Goal: Obtain resource: Download file/media

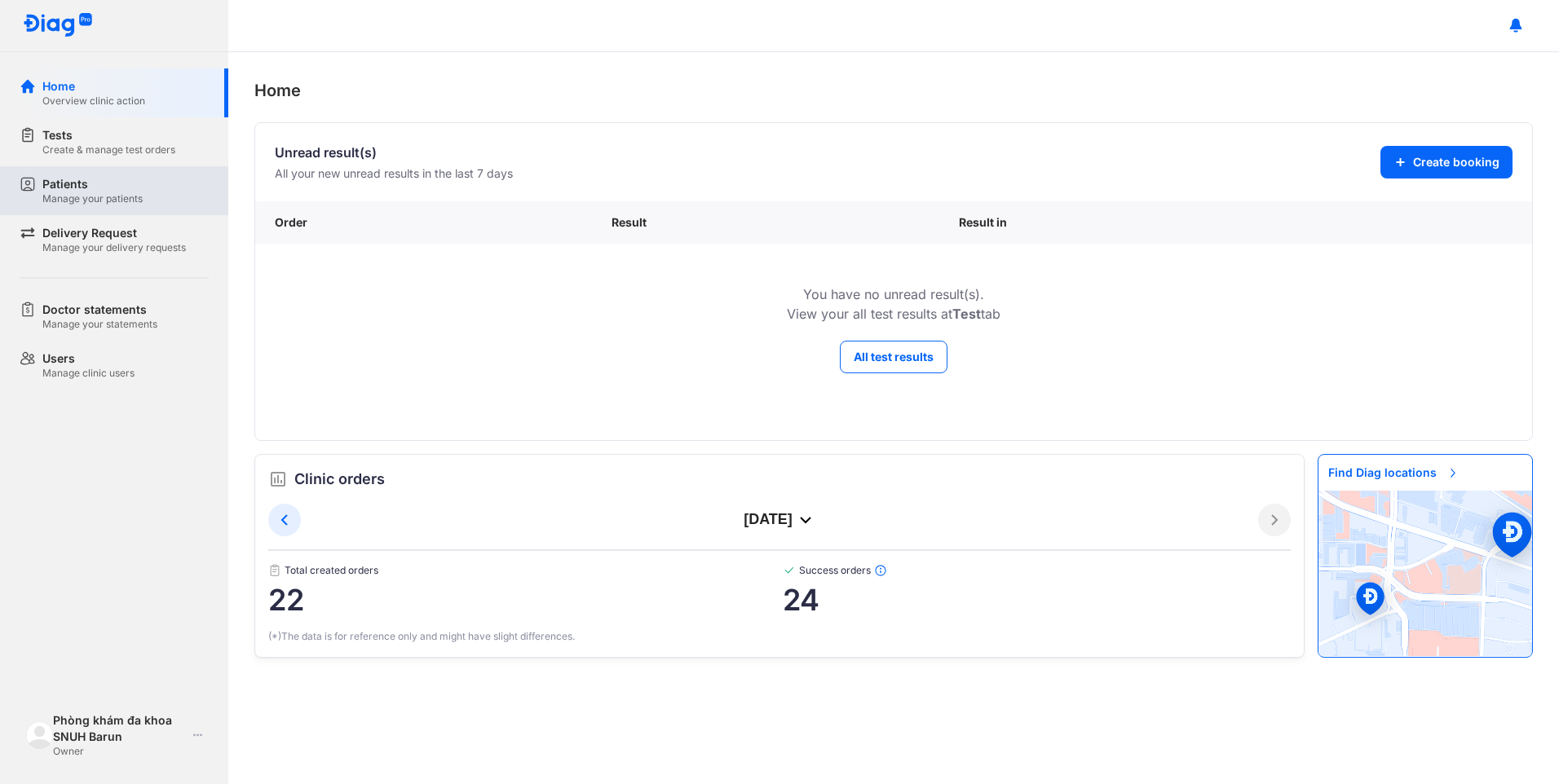
click at [65, 196] on div "Manage your patients" at bounding box center [92, 198] width 100 height 13
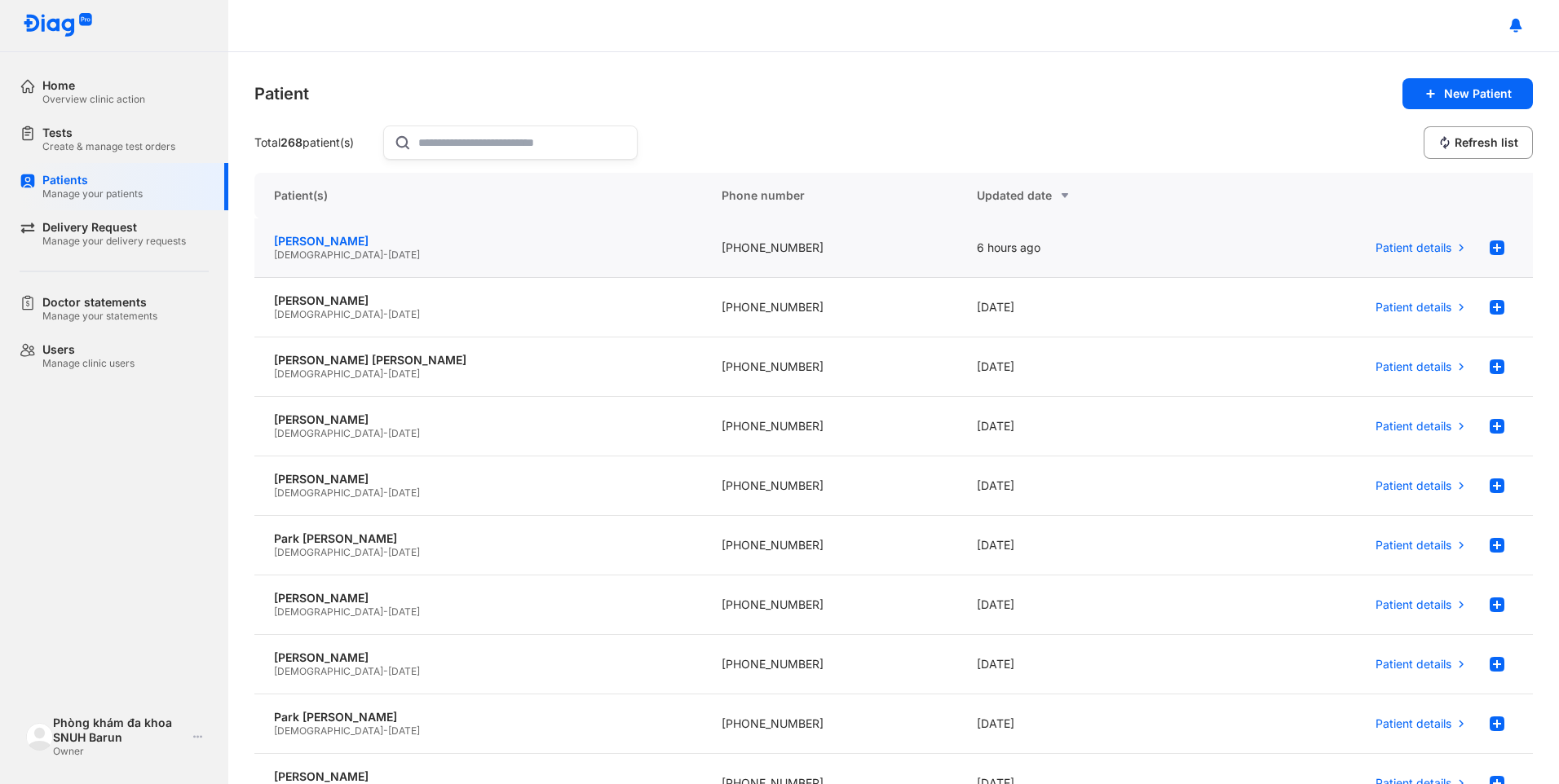
click at [364, 234] on div "[PERSON_NAME]" at bounding box center [478, 240] width 408 height 14
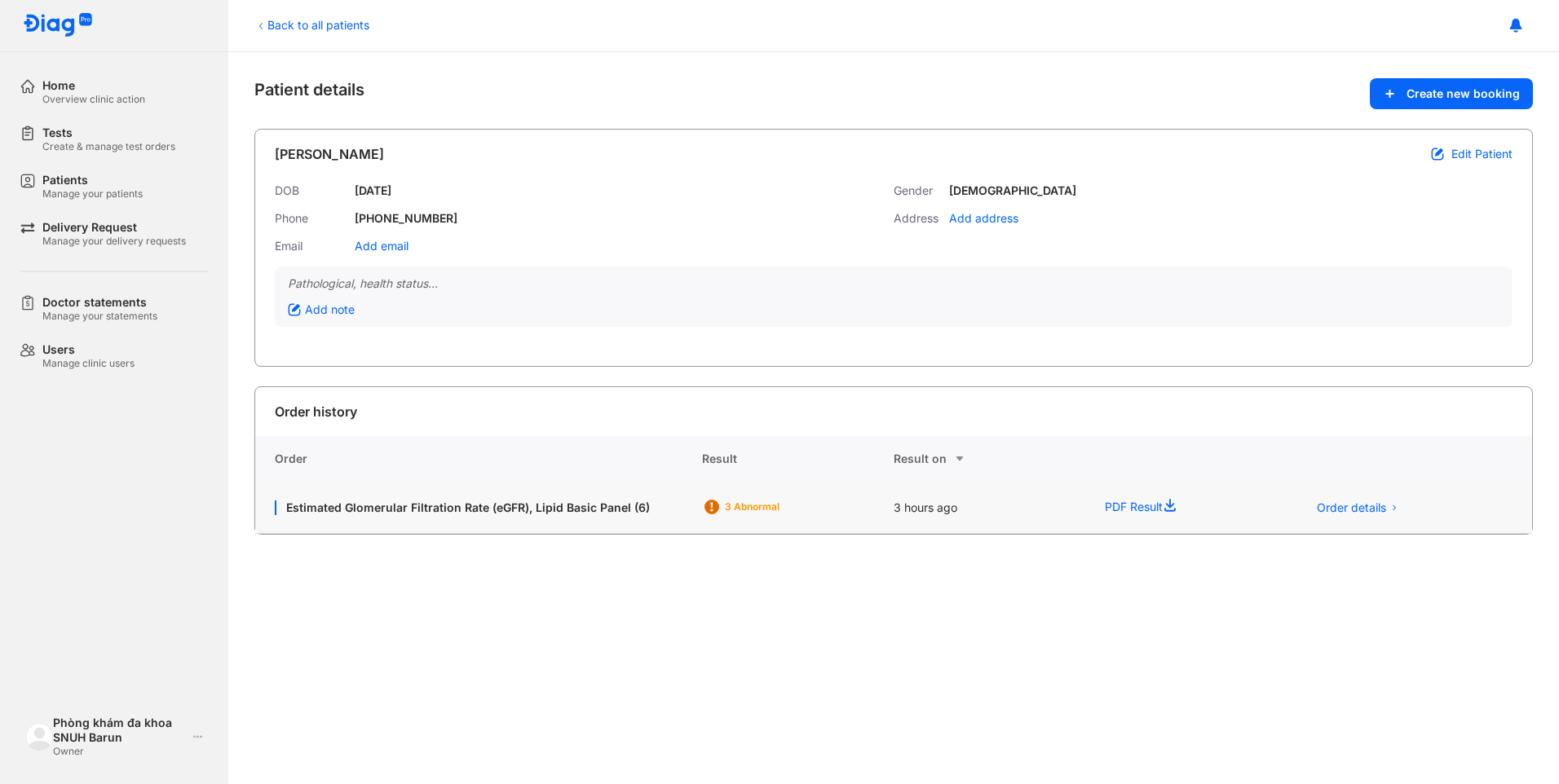
click at [526, 517] on div "Estimated Glomerular Filtration Rate (eGFR), Lipid Basic Panel (6)" at bounding box center [478, 508] width 447 height 52
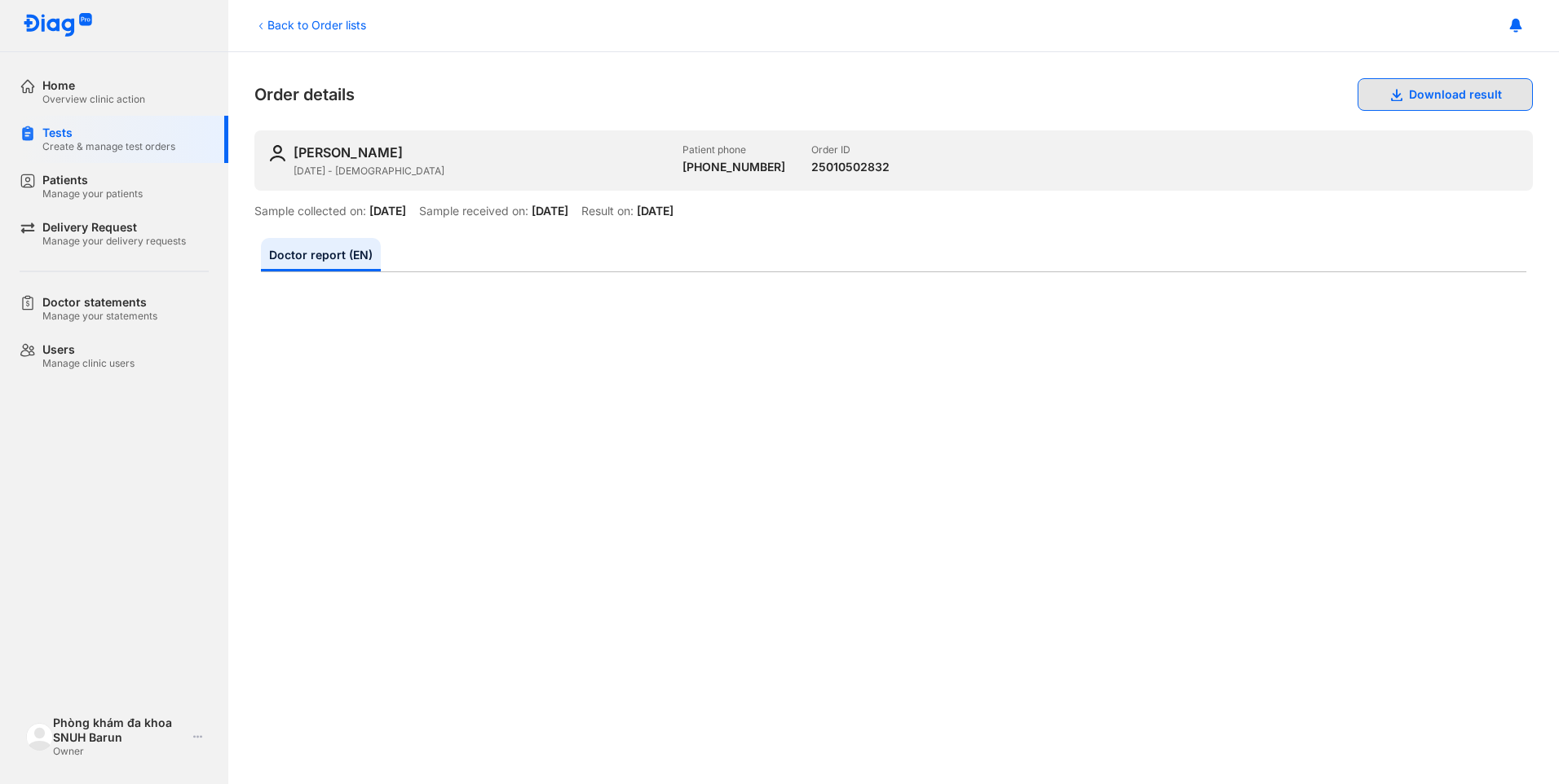
click at [1390, 97] on icon at bounding box center [1396, 94] width 13 height 13
